Goal: Navigation & Orientation: Find specific page/section

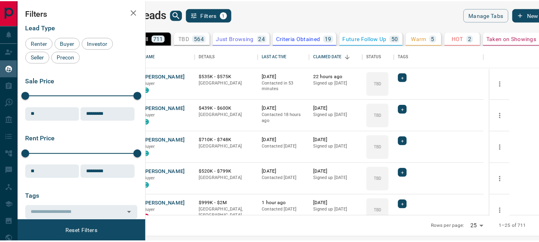
scroll to position [165, 388]
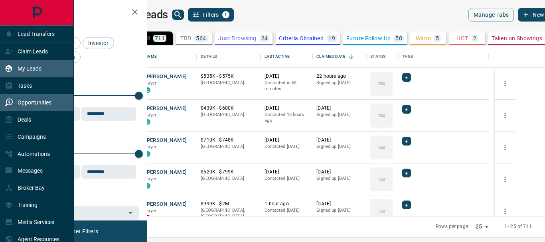
click at [27, 100] on p "Opportunities" at bounding box center [35, 102] width 34 height 6
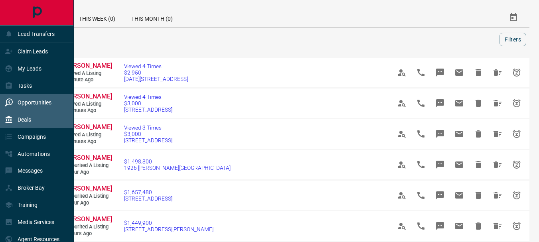
click at [26, 117] on p "Deals" at bounding box center [25, 120] width 14 height 6
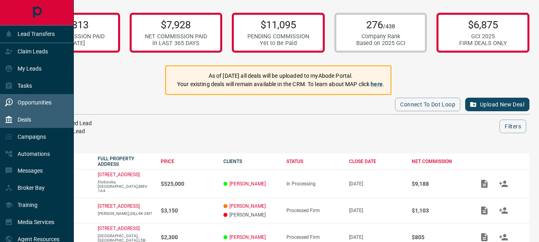
click at [28, 101] on p "Opportunities" at bounding box center [35, 102] width 34 height 6
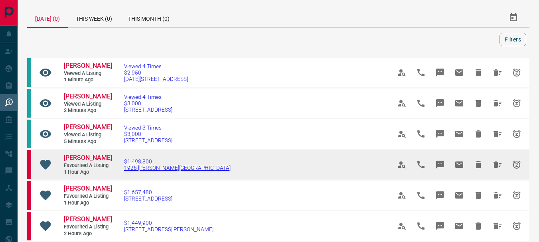
click at [134, 165] on span "$1,498,800" at bounding box center [177, 161] width 107 height 6
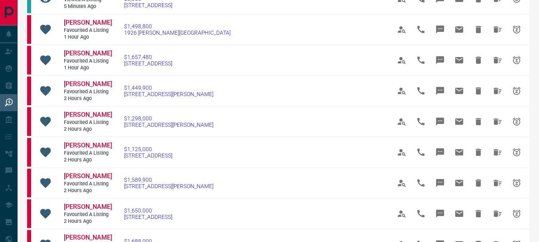
scroll to position [152, 0]
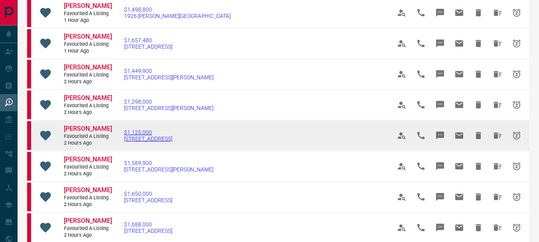
click at [142, 136] on span "$1,125,000" at bounding box center [148, 132] width 48 height 6
